Goal: Information Seeking & Learning: Check status

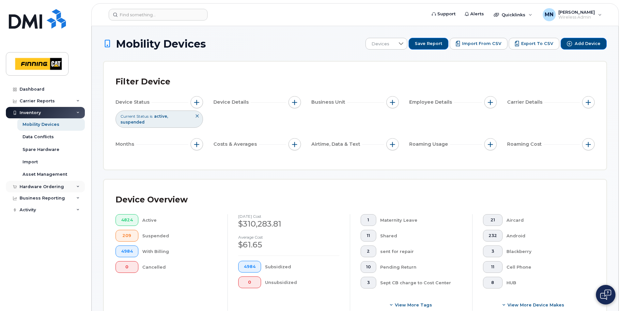
click at [45, 188] on div "Hardware Ordering" at bounding box center [42, 186] width 44 height 5
click at [44, 237] on div "Activity" at bounding box center [45, 235] width 79 height 12
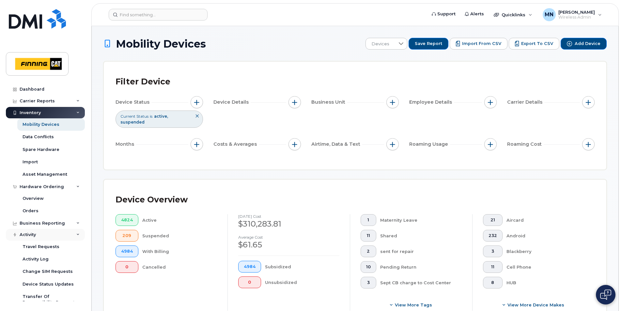
click at [44, 235] on div "Activity" at bounding box center [45, 235] width 79 height 12
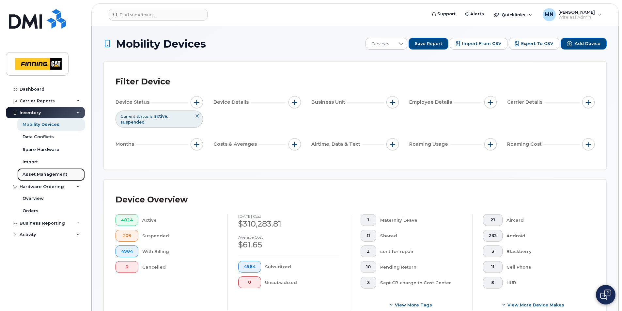
click at [59, 176] on div "Asset Management" at bounding box center [45, 175] width 45 height 6
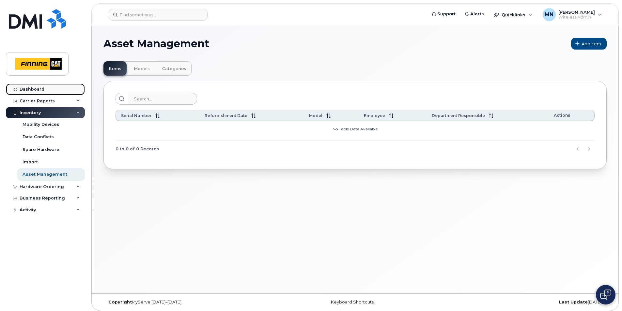
click at [32, 88] on div "Dashboard" at bounding box center [32, 89] width 25 height 5
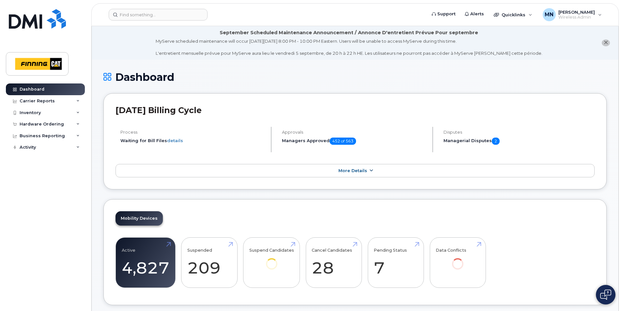
click at [377, 174] on link "More Details" at bounding box center [355, 171] width 479 height 14
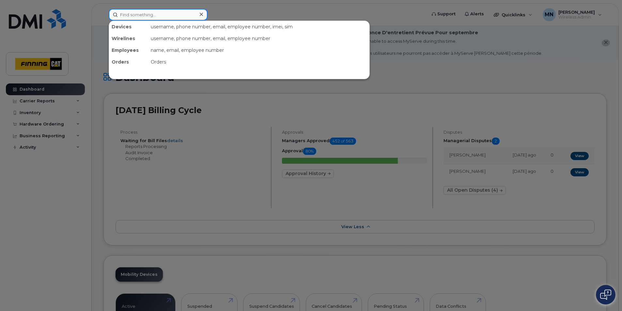
click at [182, 18] on input at bounding box center [158, 15] width 99 height 12
click at [179, 28] on div "username, phone number, email, employee number, imei, sim" at bounding box center [258, 27] width 221 height 12
click at [119, 26] on div "Devices" at bounding box center [128, 27] width 39 height 12
click at [235, 6] on div at bounding box center [311, 155] width 622 height 311
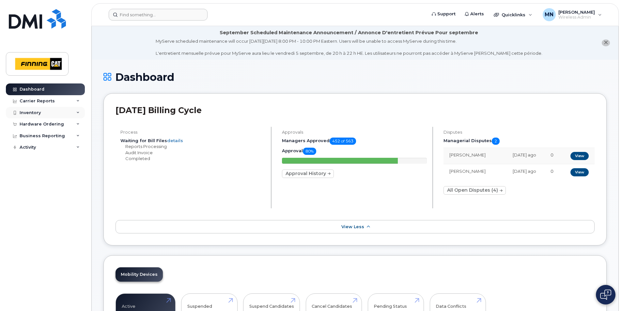
click at [35, 112] on div "Inventory" at bounding box center [30, 112] width 21 height 5
click at [43, 101] on div "Carrier Reports" at bounding box center [37, 101] width 35 height 5
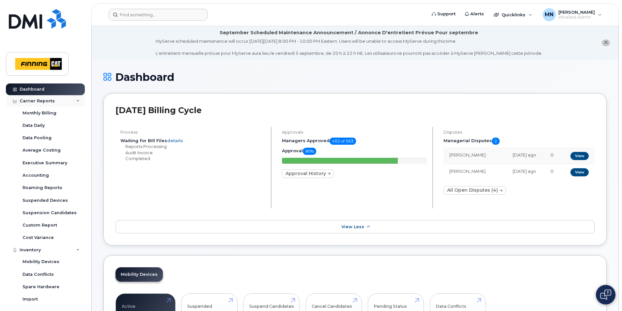
click at [48, 99] on div "Carrier Reports" at bounding box center [37, 101] width 35 height 5
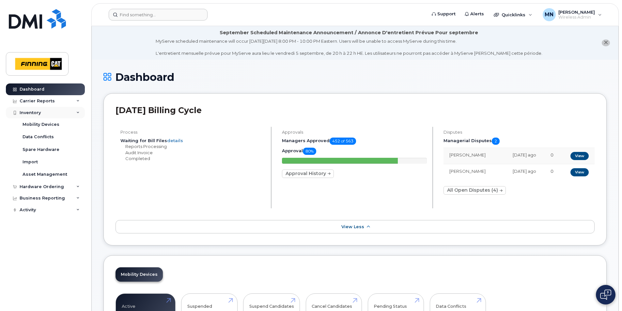
click at [50, 115] on div "Inventory" at bounding box center [45, 113] width 79 height 12
click at [50, 127] on div "Hardware Ordering" at bounding box center [45, 125] width 79 height 12
click at [42, 158] on div "Business Reporting" at bounding box center [45, 161] width 79 height 12
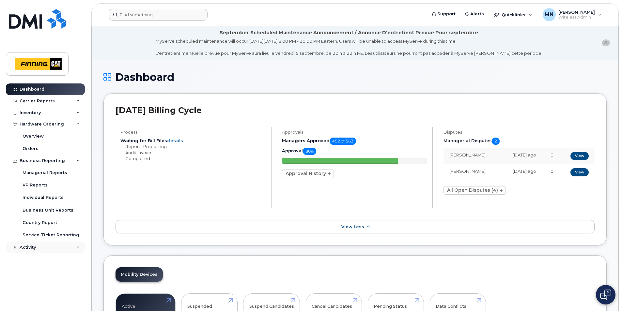
click at [28, 248] on div "Activity" at bounding box center [28, 247] width 16 height 5
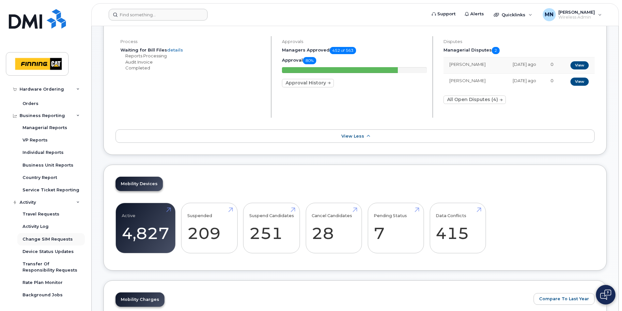
scroll to position [98, 0]
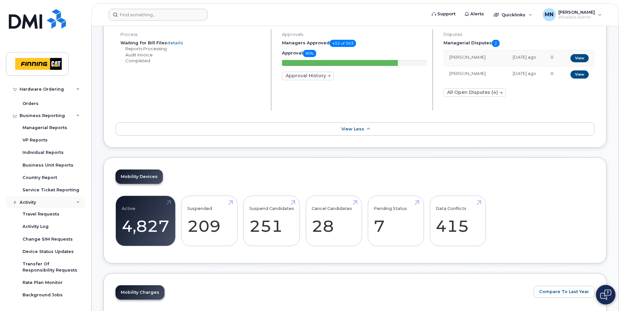
click at [53, 201] on div "Activity" at bounding box center [45, 203] width 79 height 12
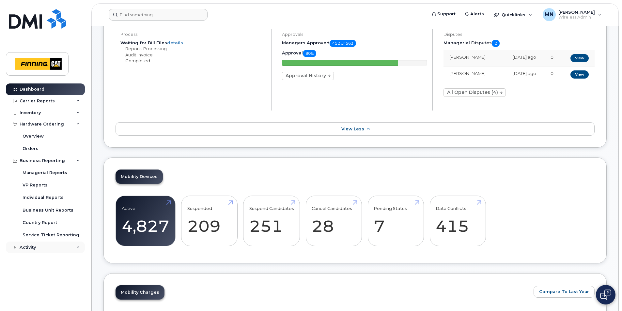
scroll to position [0, 0]
click at [53, 164] on div "Business Reporting" at bounding box center [45, 161] width 79 height 12
click at [54, 127] on div "Hardware Ordering" at bounding box center [45, 125] width 79 height 12
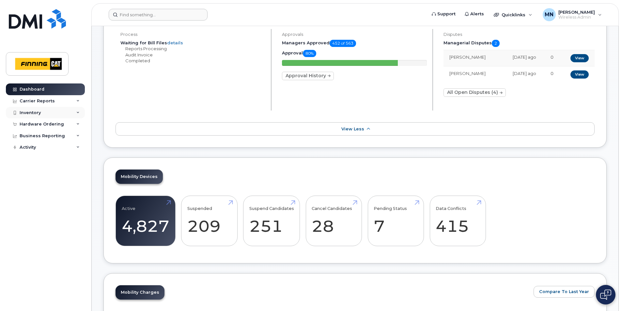
click at [54, 114] on div "Inventory" at bounding box center [45, 113] width 79 height 12
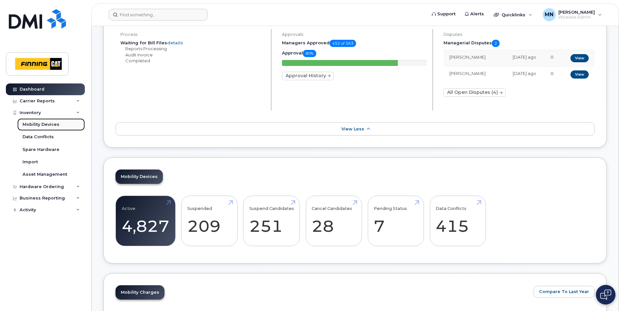
click at [47, 125] on div "Mobility Devices" at bounding box center [41, 125] width 37 height 6
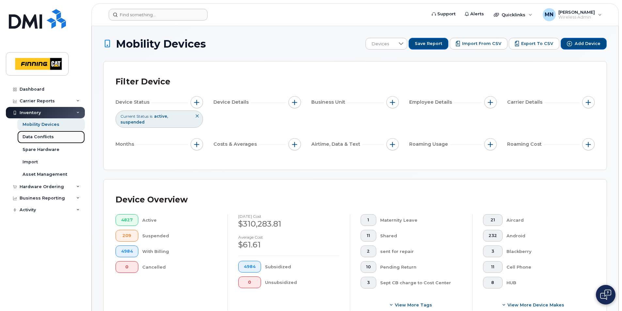
click at [49, 138] on div "Data Conflicts" at bounding box center [38, 137] width 31 height 6
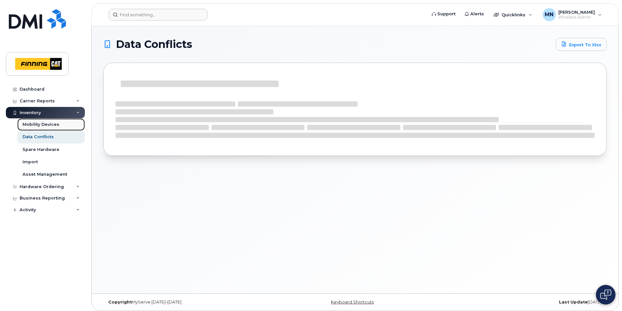
click at [50, 123] on div "Mobility Devices" at bounding box center [41, 125] width 37 height 6
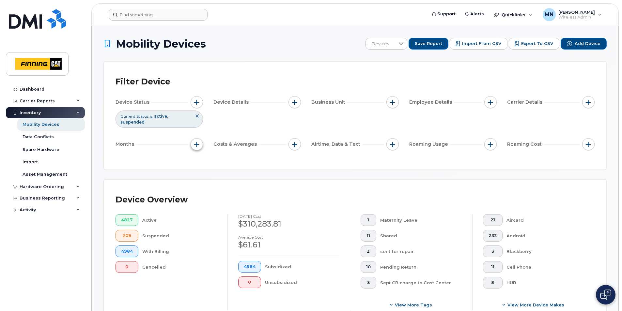
click at [197, 143] on span "button" at bounding box center [196, 144] width 5 height 5
click at [196, 102] on span "button" at bounding box center [196, 102] width 5 height 5
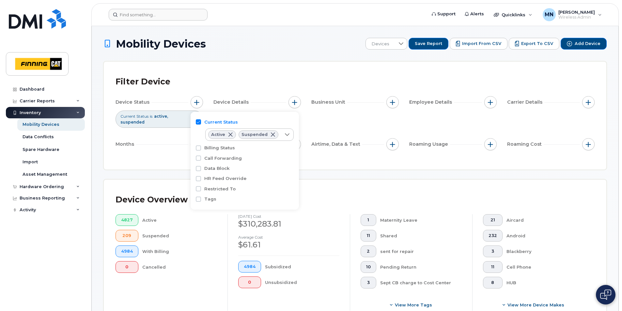
click at [358, 130] on div "Device Status Current Status is active suspended Device Details Business Unit E…" at bounding box center [355, 124] width 479 height 57
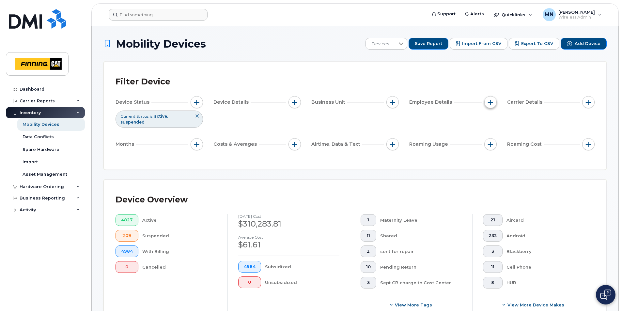
click at [490, 102] on span "button" at bounding box center [490, 102] width 5 height 5
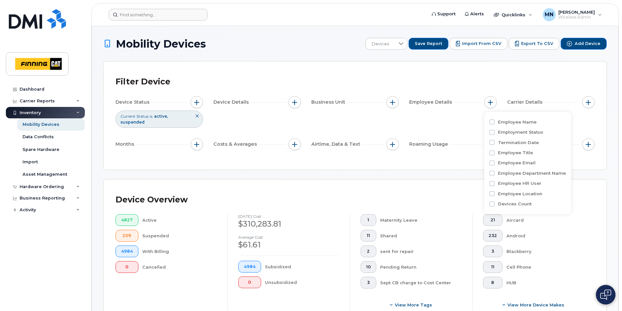
click at [455, 118] on div "Device Status Current Status is active suspended Device Details Business Unit E…" at bounding box center [355, 124] width 479 height 57
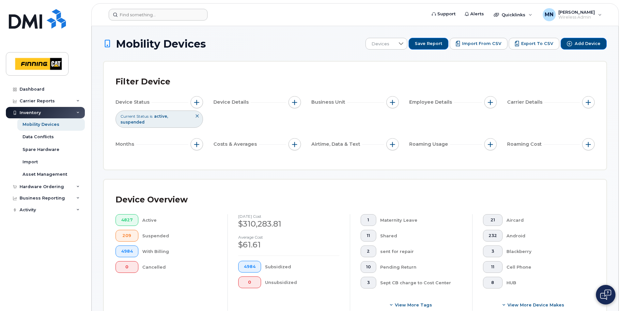
drag, startPoint x: 455, startPoint y: 118, endPoint x: 487, endPoint y: 117, distance: 32.0
click at [487, 117] on div "Device Status Current Status is active suspended Device Details Business Unit E…" at bounding box center [355, 124] width 479 height 57
click at [486, 117] on div "Device Status Current Status is active suspended Device Details Business Unit E…" at bounding box center [355, 124] width 479 height 57
click at [491, 102] on span "button" at bounding box center [490, 102] width 5 height 5
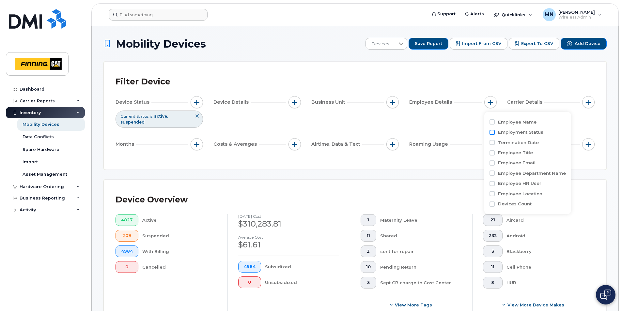
click at [493, 134] on input "Employment Status" at bounding box center [492, 132] width 5 height 5
checkbox input "true"
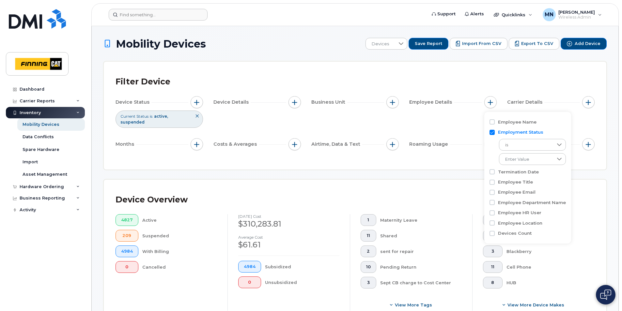
click at [451, 124] on div "Device Status Current Status is active suspended Device Details Business Unit E…" at bounding box center [355, 124] width 479 height 57
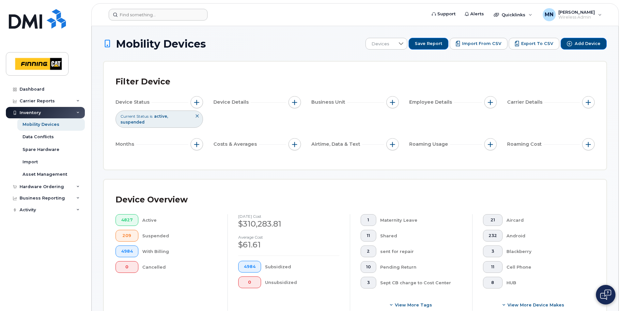
click at [44, 113] on div "Inventory" at bounding box center [45, 113] width 79 height 12
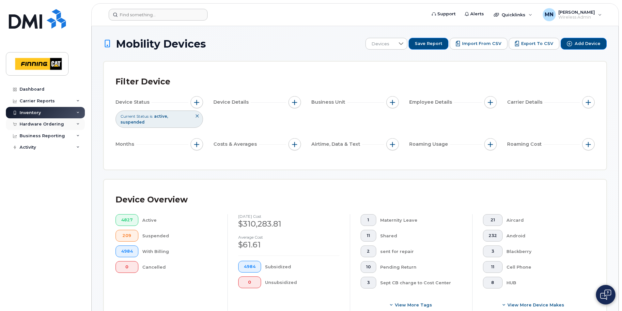
click at [46, 123] on div "Hardware Ordering" at bounding box center [42, 124] width 44 height 5
click at [45, 125] on div "Hardware Ordering" at bounding box center [42, 124] width 44 height 5
click at [45, 164] on div "Business Reporting" at bounding box center [45, 161] width 79 height 12
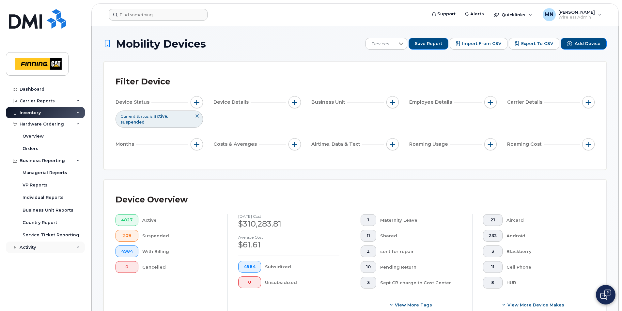
click at [42, 250] on div "Activity" at bounding box center [45, 248] width 79 height 12
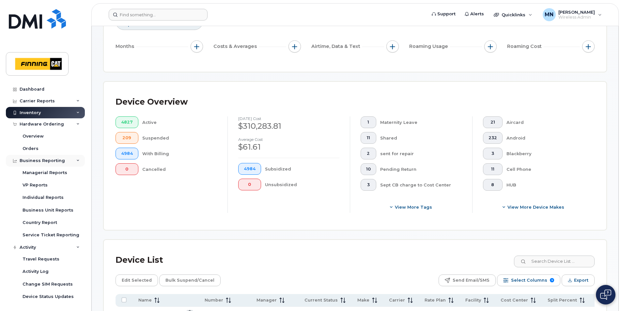
click at [37, 164] on div "Business Reporting" at bounding box center [45, 161] width 79 height 12
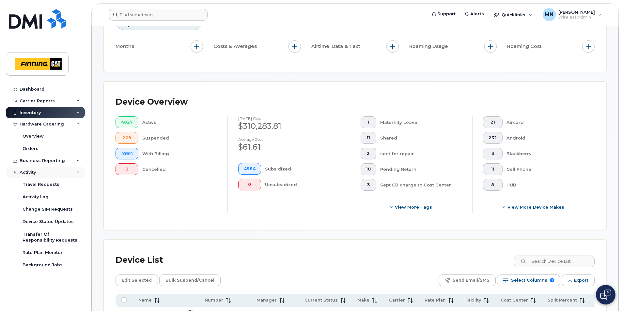
click at [40, 172] on div "Activity" at bounding box center [45, 173] width 79 height 12
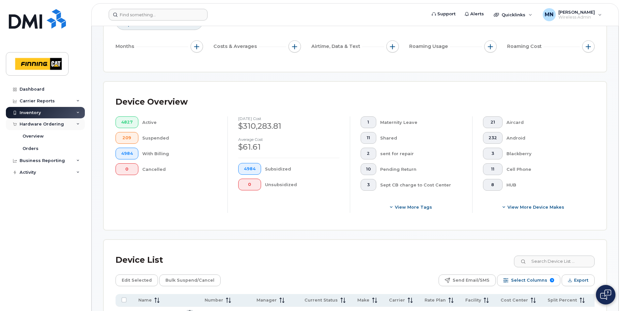
click at [56, 125] on div "Hardware Ordering" at bounding box center [42, 124] width 44 height 5
click at [41, 100] on div "Carrier Reports" at bounding box center [37, 101] width 35 height 5
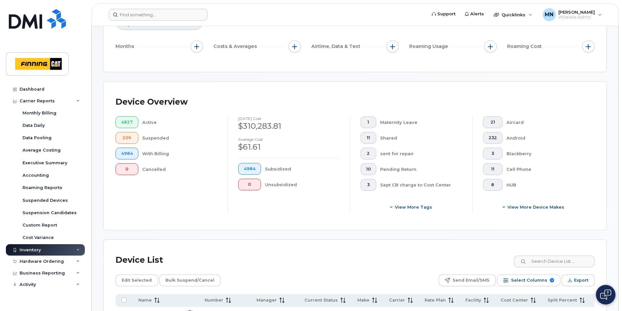
click at [143, 61] on div "Filter Device Device Status Current Status is active suspended Device Details B…" at bounding box center [355, 18] width 503 height 108
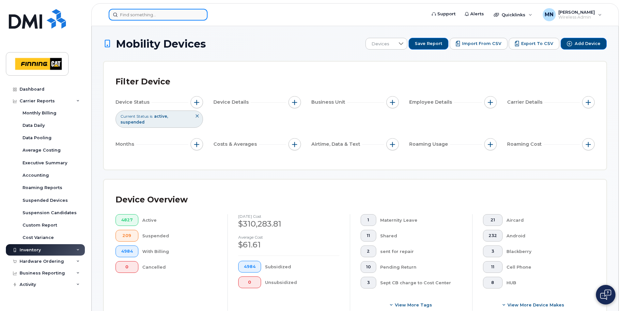
click at [131, 15] on input at bounding box center [158, 15] width 99 height 12
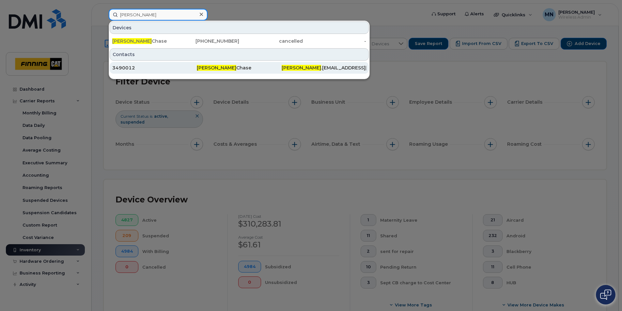
type input "francine"
click at [138, 70] on div "3490012" at bounding box center [154, 68] width 85 height 7
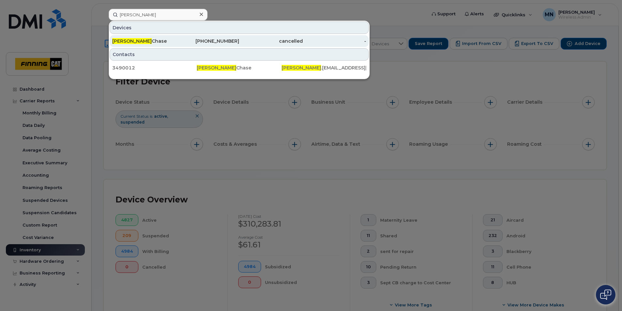
click at [179, 39] on div "587-591-8771" at bounding box center [208, 41] width 64 height 7
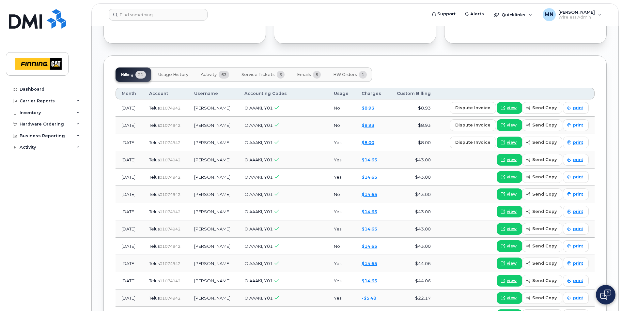
scroll to position [588, 0]
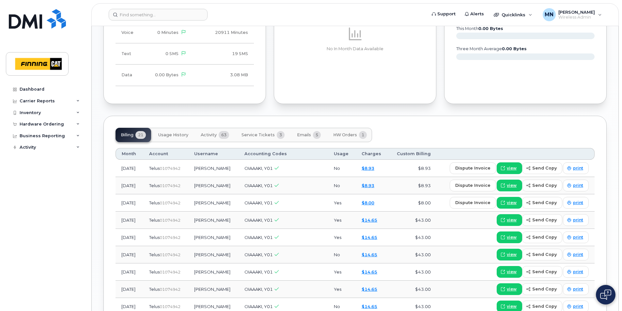
click at [171, 133] on span "Usage History" at bounding box center [173, 135] width 30 height 5
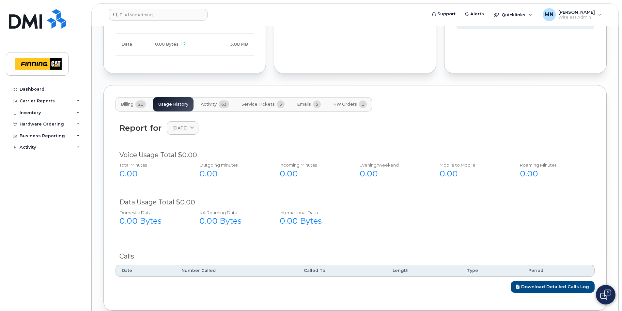
scroll to position [645, 0]
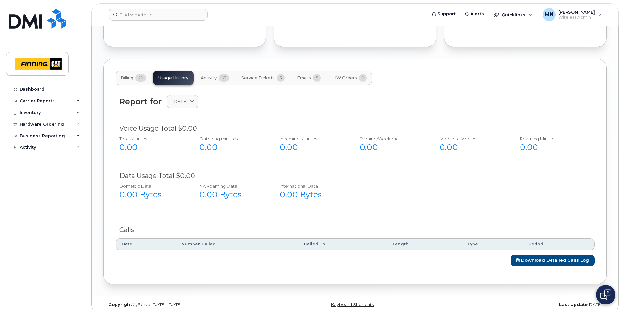
click at [212, 75] on span "Activity" at bounding box center [209, 77] width 16 height 5
